Goal: Check status: Check status

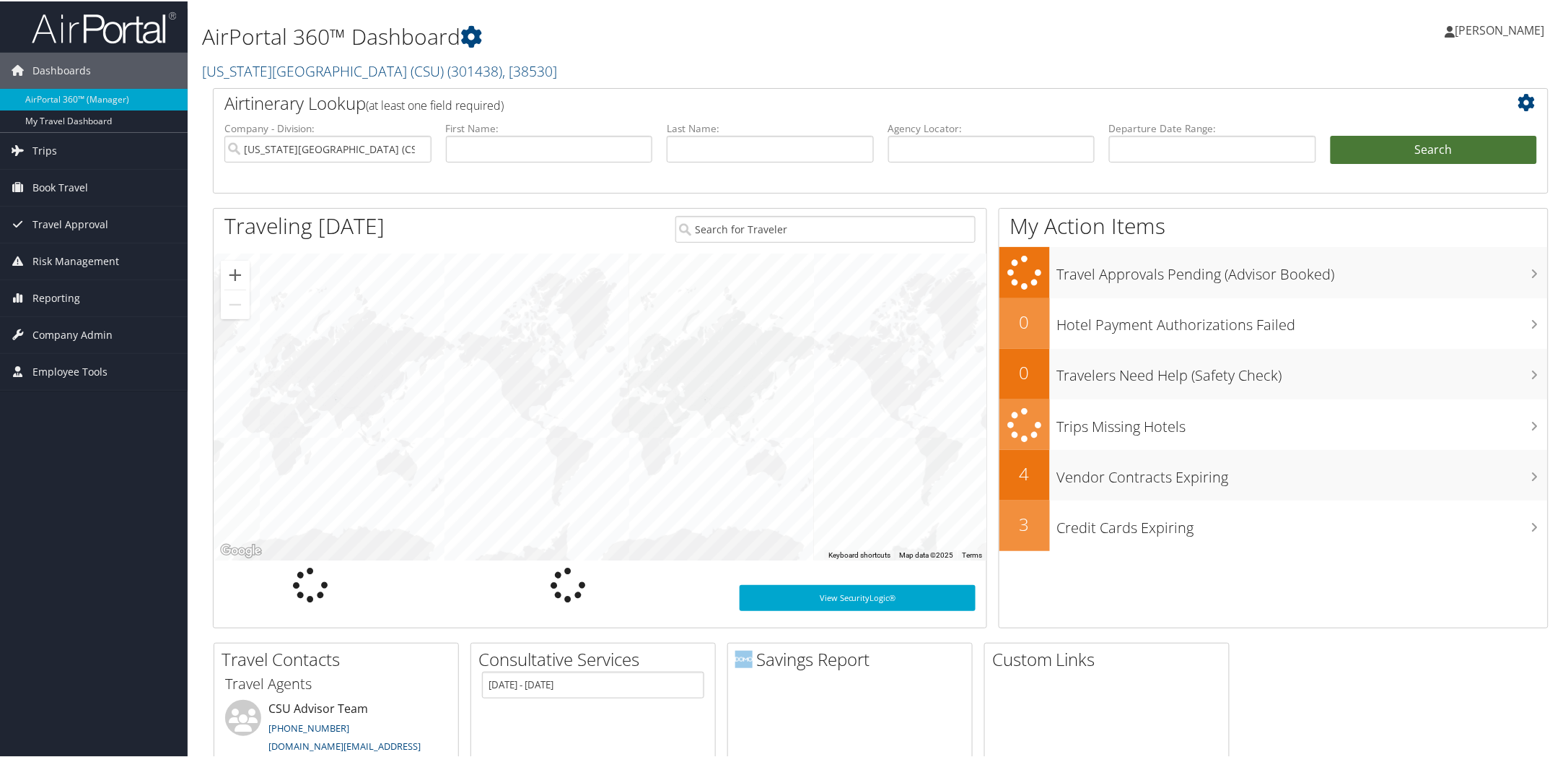
click at [1474, 152] on button "Search" at bounding box center [1434, 149] width 207 height 29
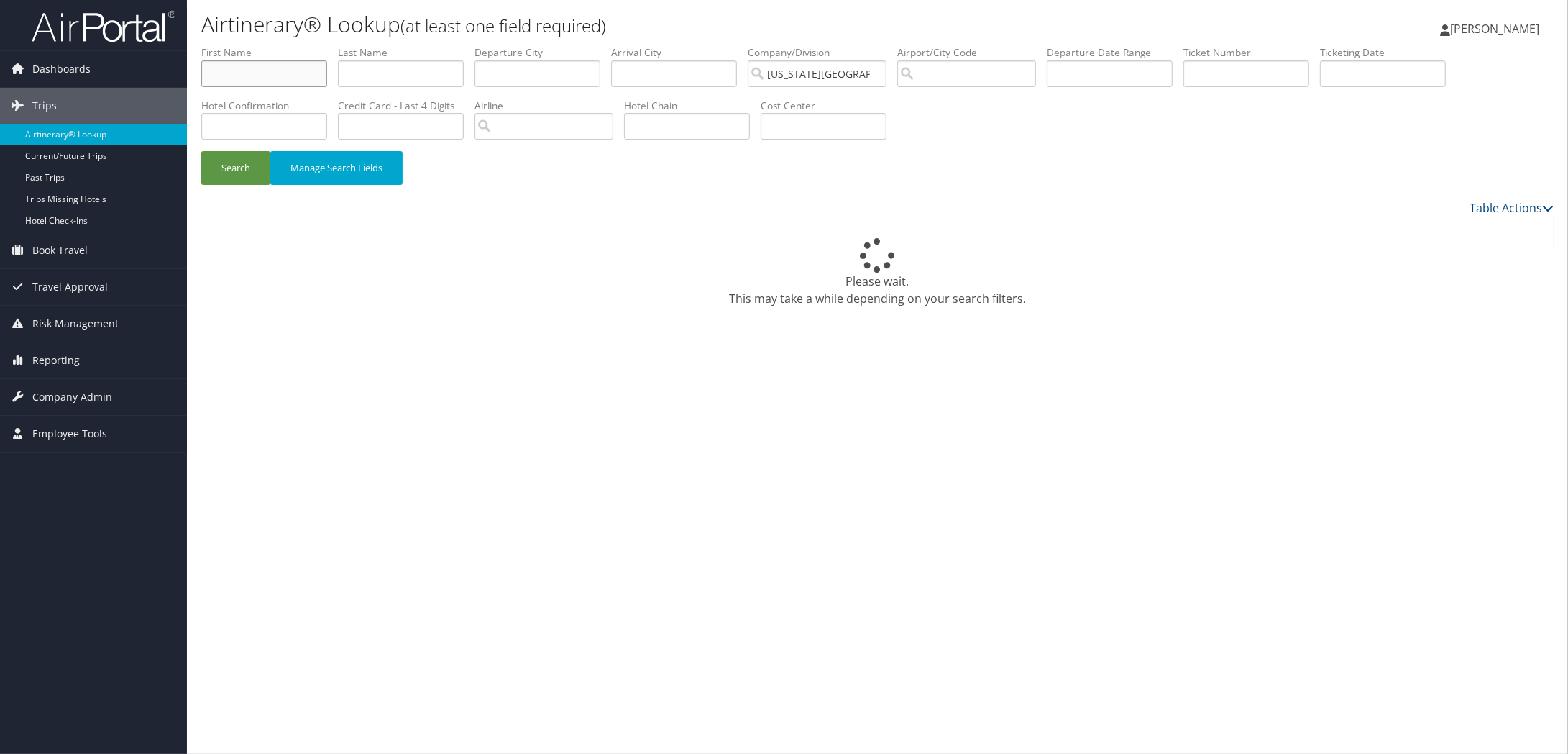
click at [275, 80] on input "text" at bounding box center [264, 73] width 125 height 26
type input "Wendy"
type input "Max"
click at [235, 163] on button "Search" at bounding box center [235, 167] width 69 height 34
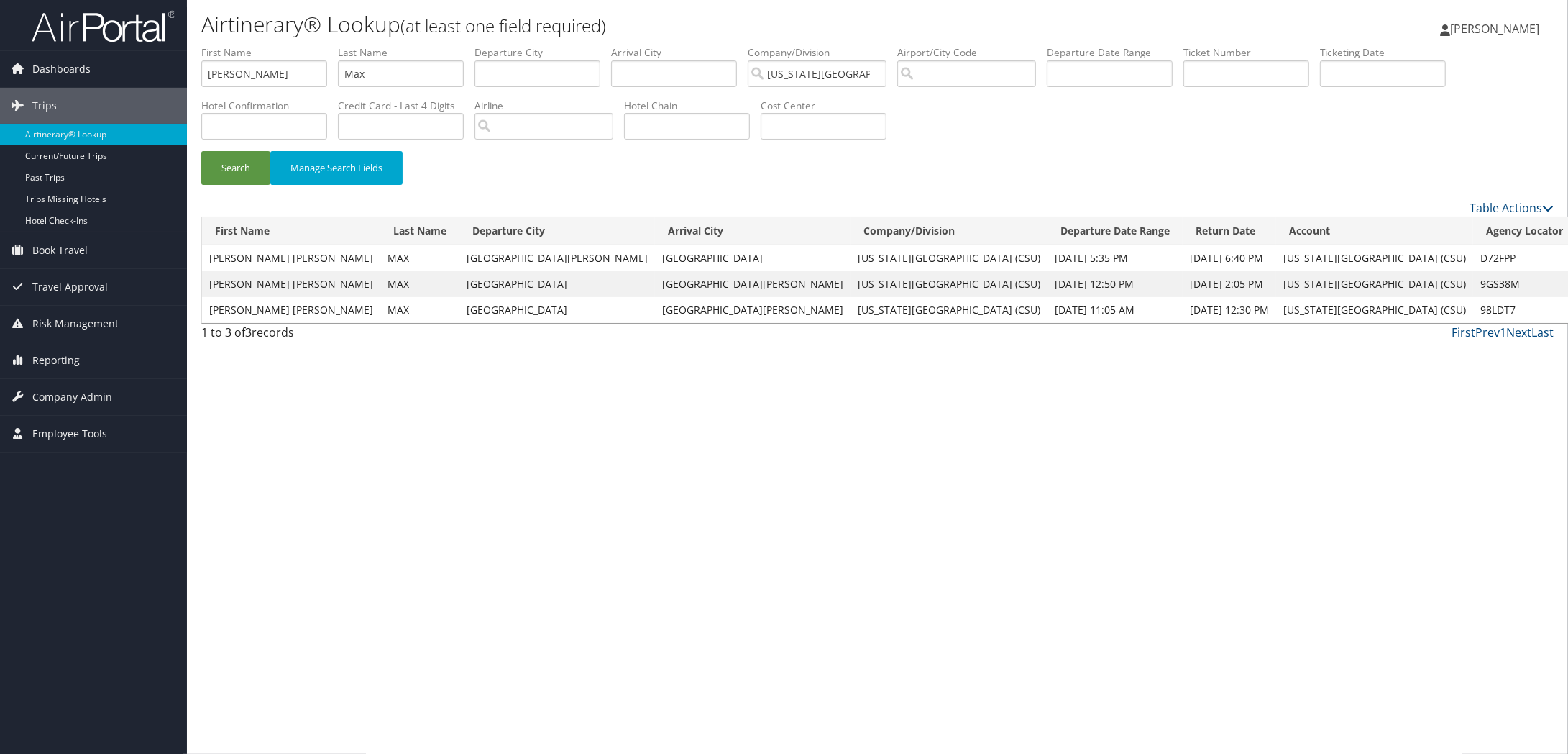
click at [1567, 259] on link "View" at bounding box center [1593, 257] width 23 height 14
